Goal: Find specific page/section: Find specific page/section

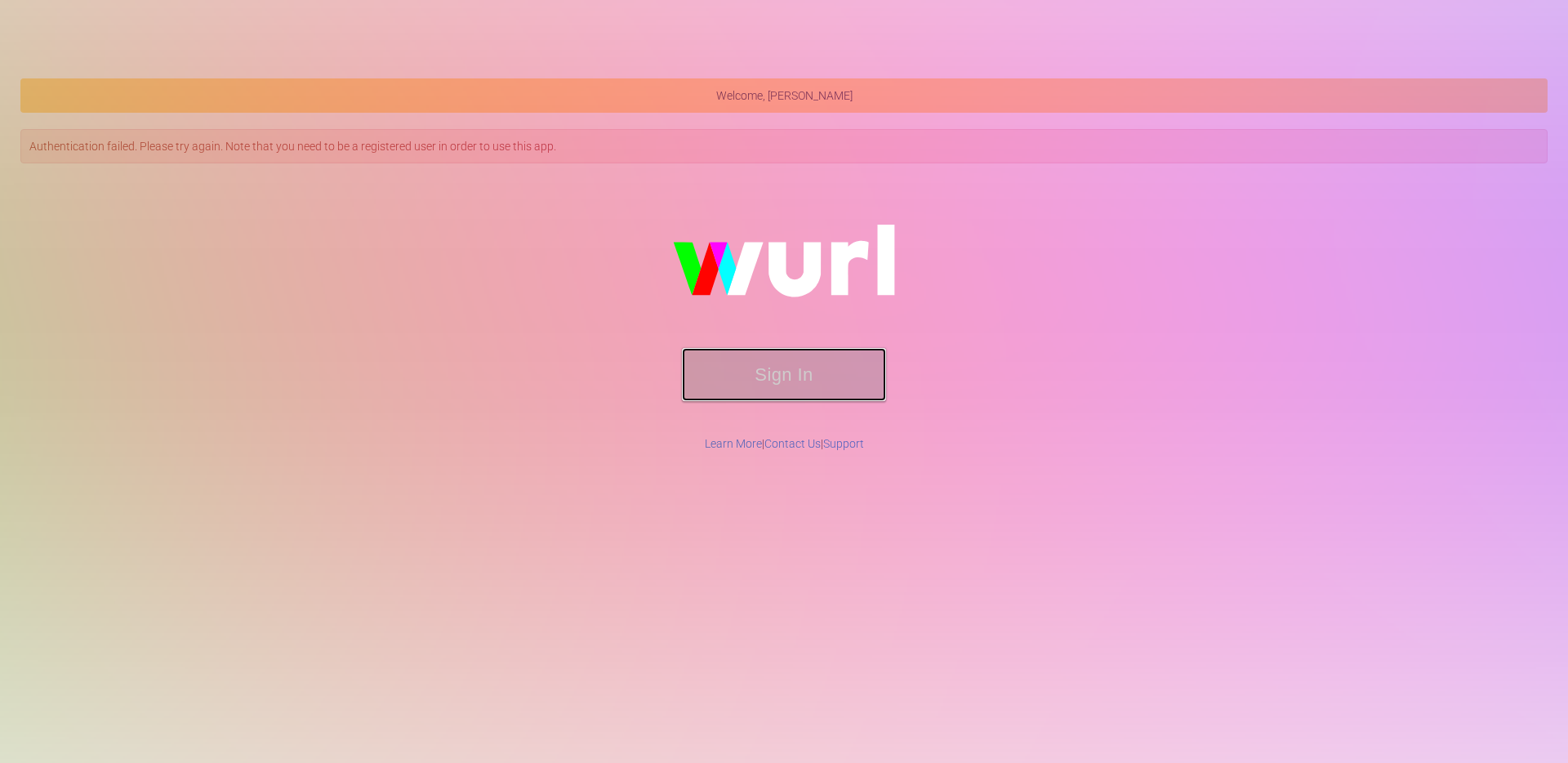
click at [766, 380] on button "Sign In" at bounding box center [784, 375] width 205 height 54
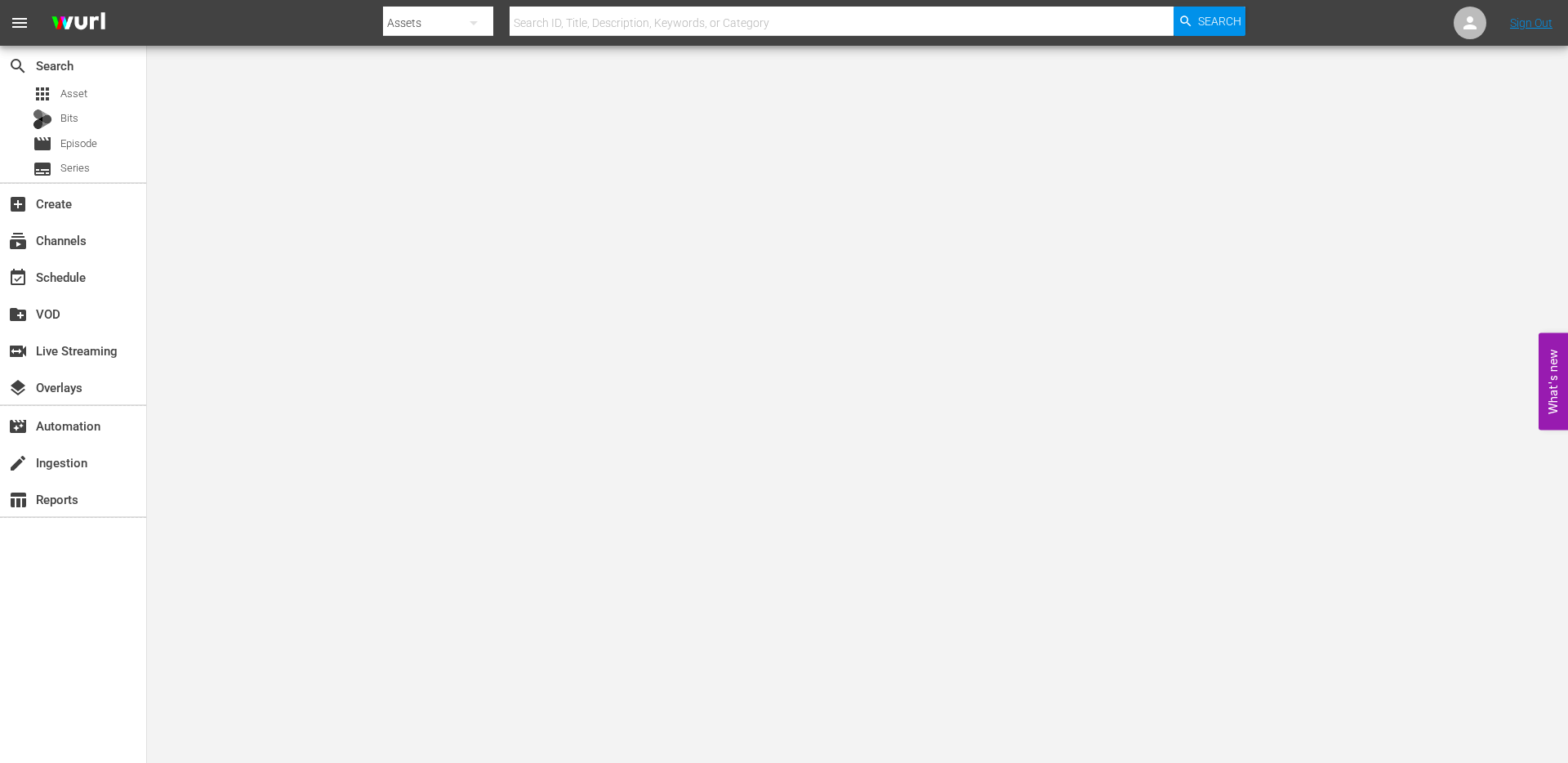
click at [213, 433] on body "menu Search By Assets Search ID, Title, Description, Keywords, or Category Sear…" at bounding box center [784, 382] width 1568 height 763
click at [50, 277] on div "event_available Schedule" at bounding box center [46, 274] width 91 height 15
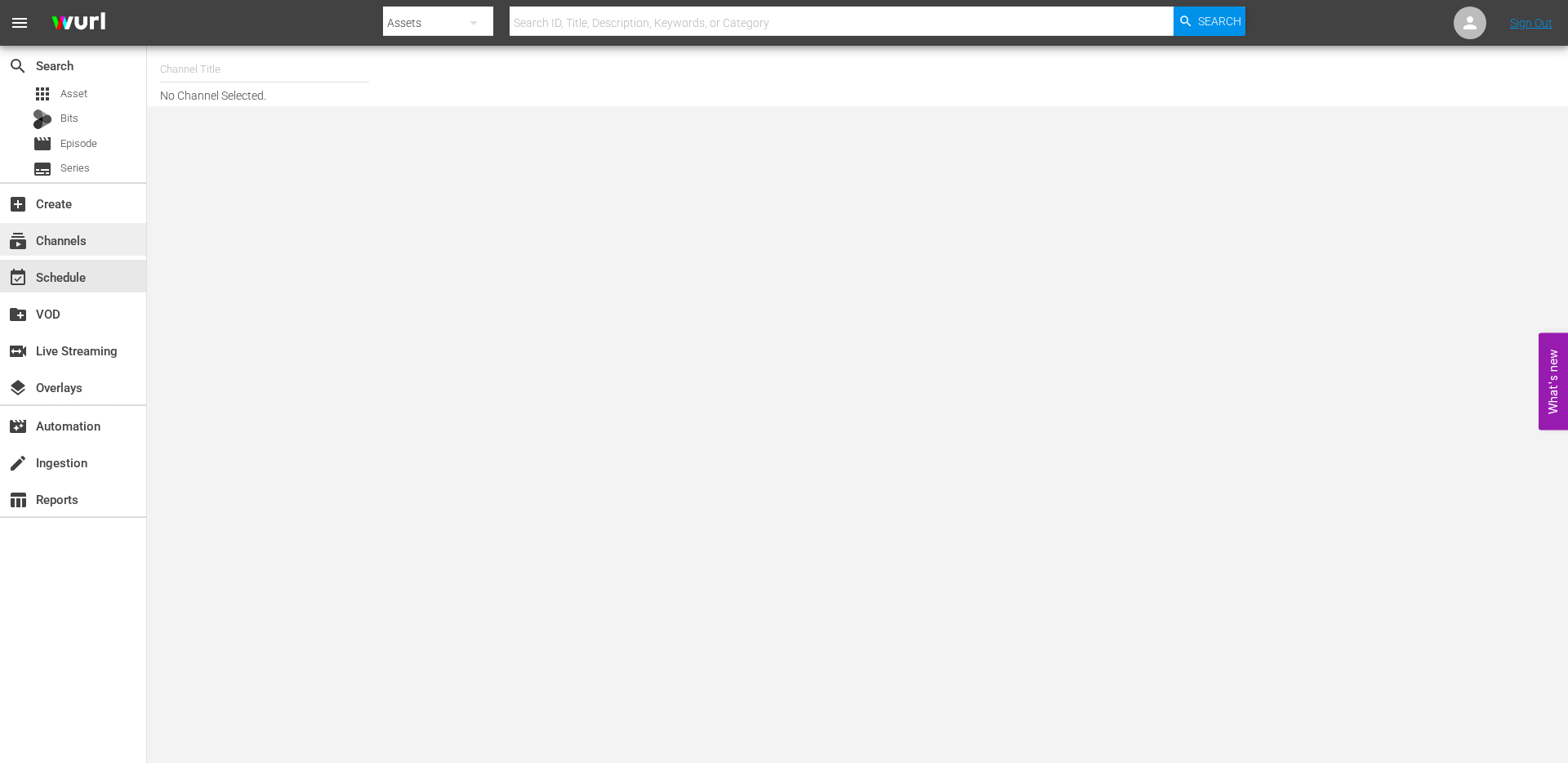
click at [65, 225] on div "subscriptions Channels" at bounding box center [72, 239] width 146 height 33
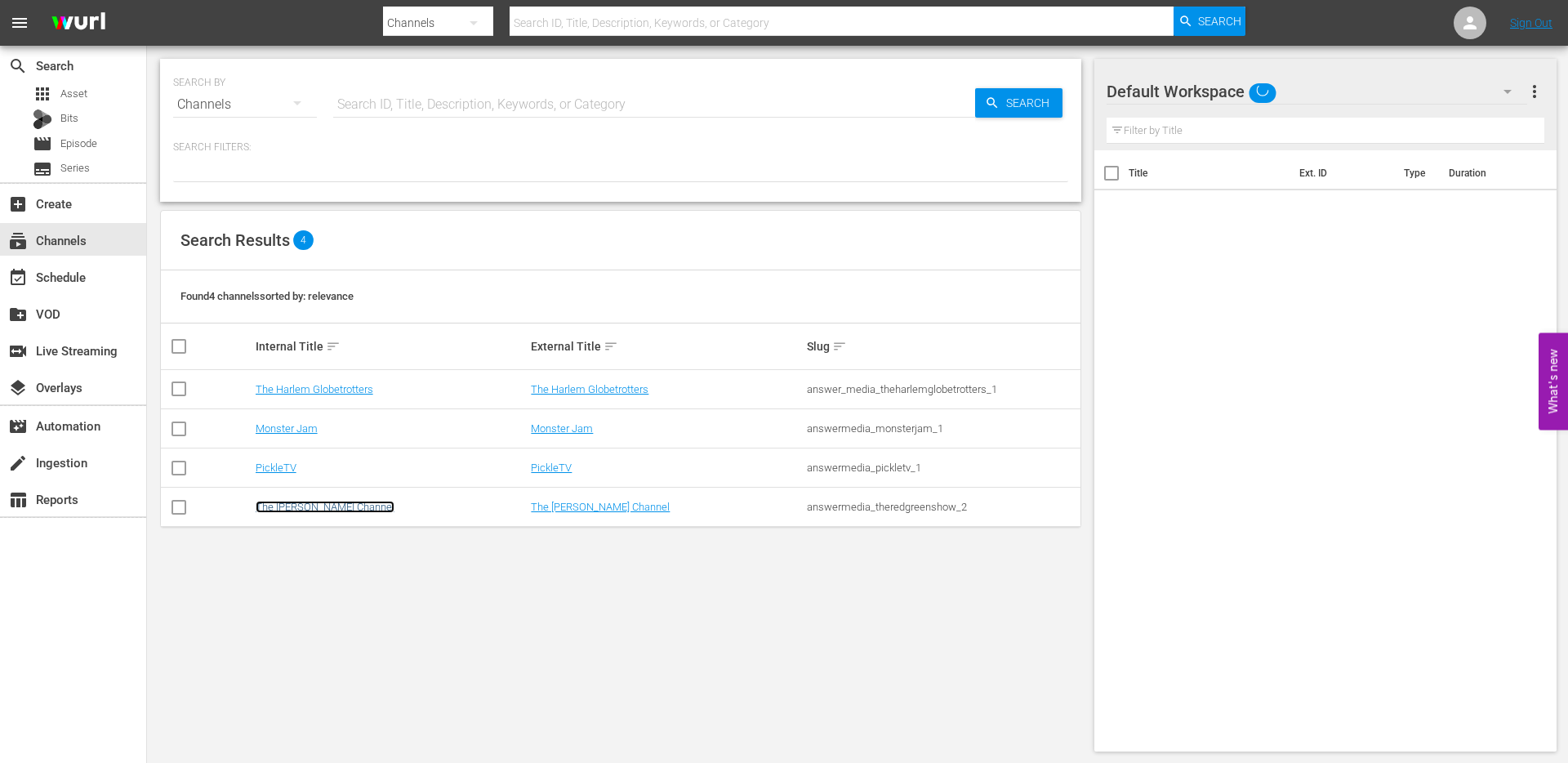
click at [321, 511] on link "The [PERSON_NAME] Channel" at bounding box center [324, 507] width 139 height 12
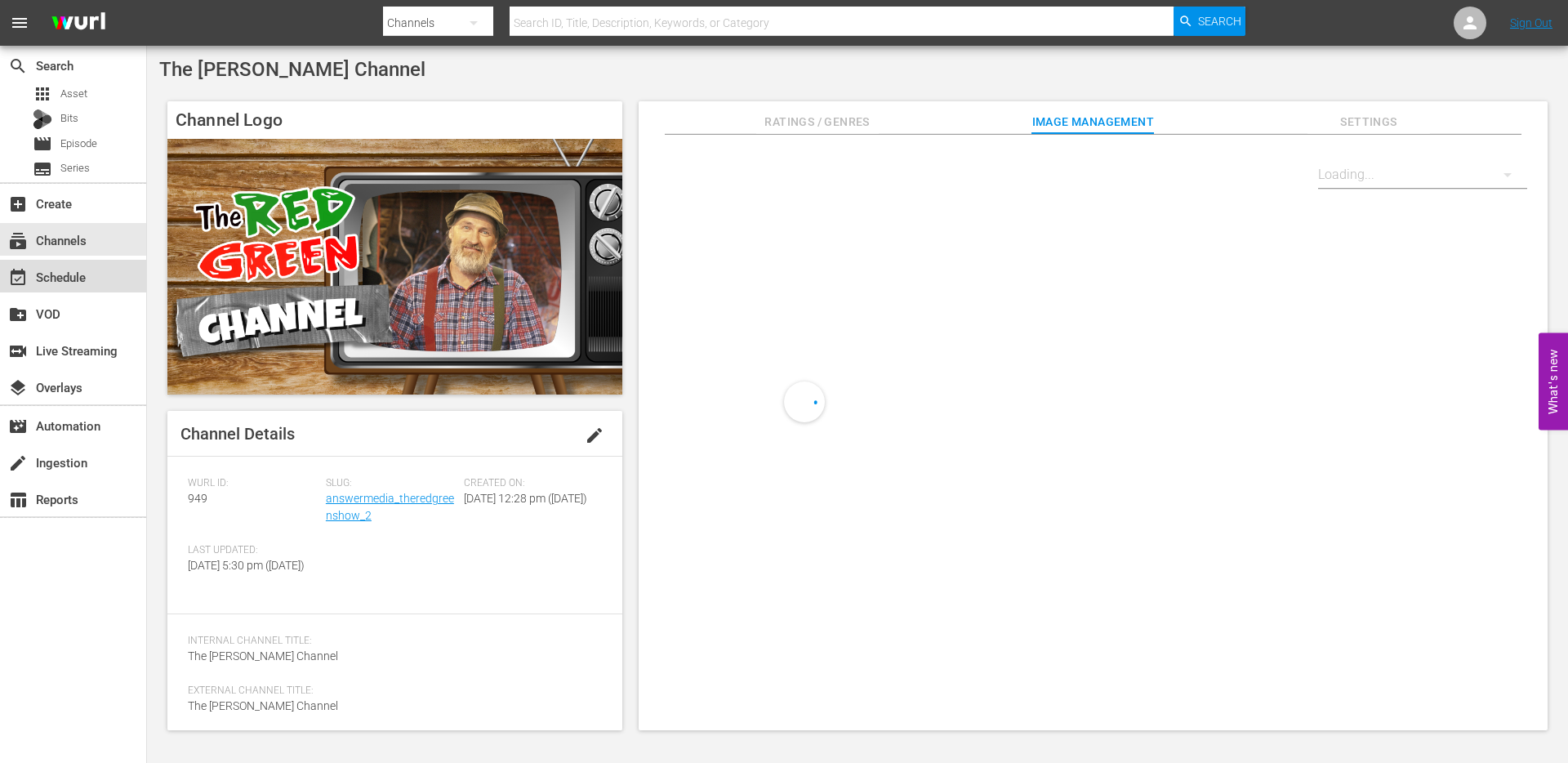
click at [70, 282] on div "event_available Schedule" at bounding box center [46, 274] width 91 height 15
